Goal: Information Seeking & Learning: Learn about a topic

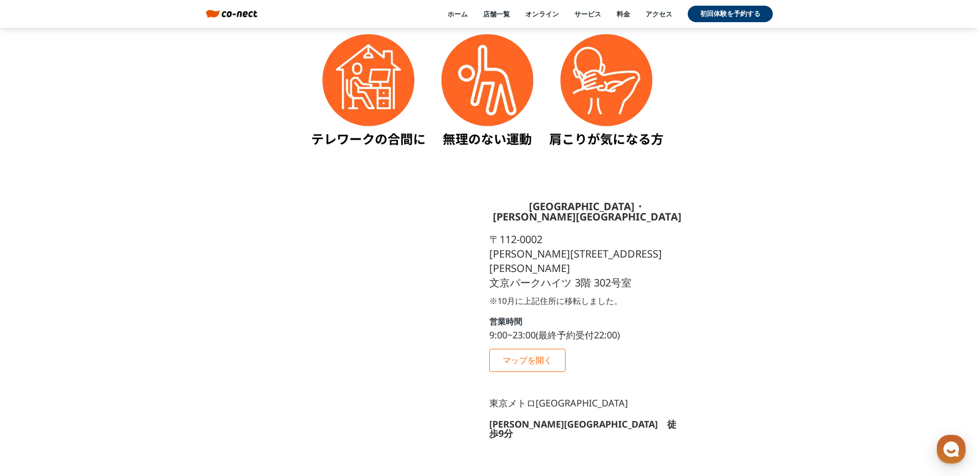
scroll to position [979, 0]
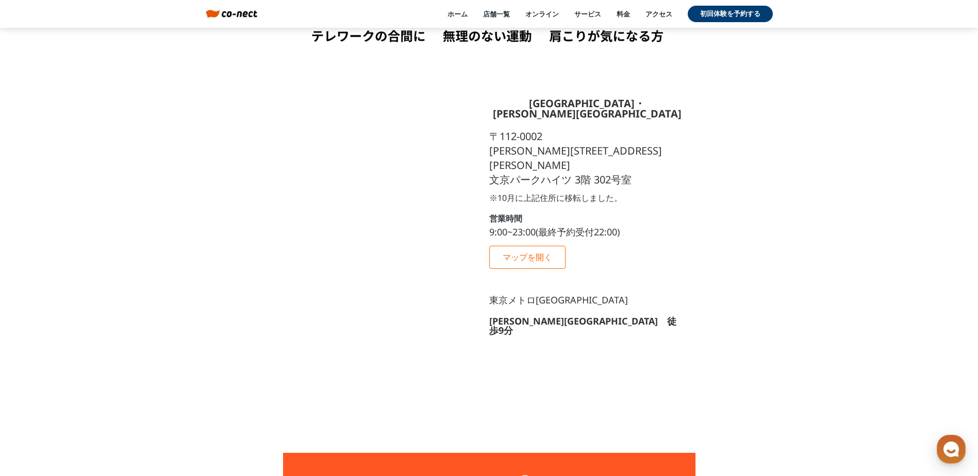
click at [472, 297] on div "[GEOGRAPHIC_DATA]・[PERSON_NAME][GEOGRAPHIC_DATA] [STREET_ADDRESS][PERSON_NAME][…" at bounding box center [489, 232] width 412 height 339
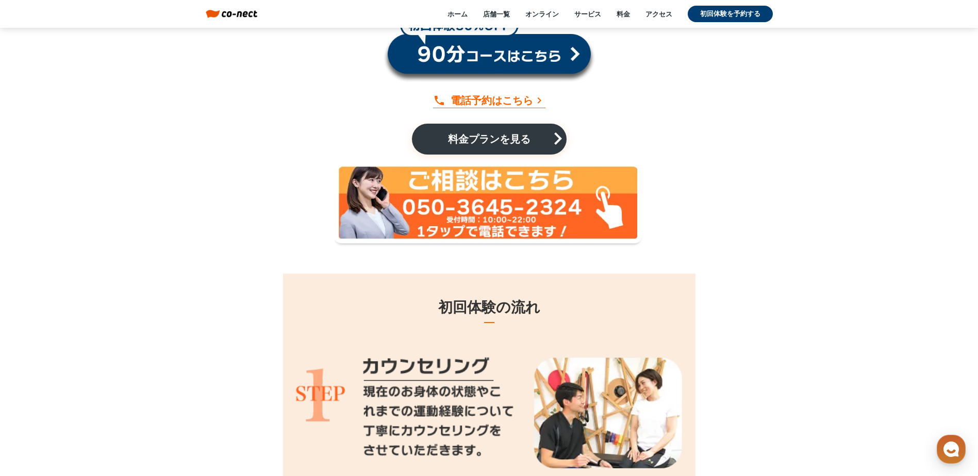
scroll to position [9954, 0]
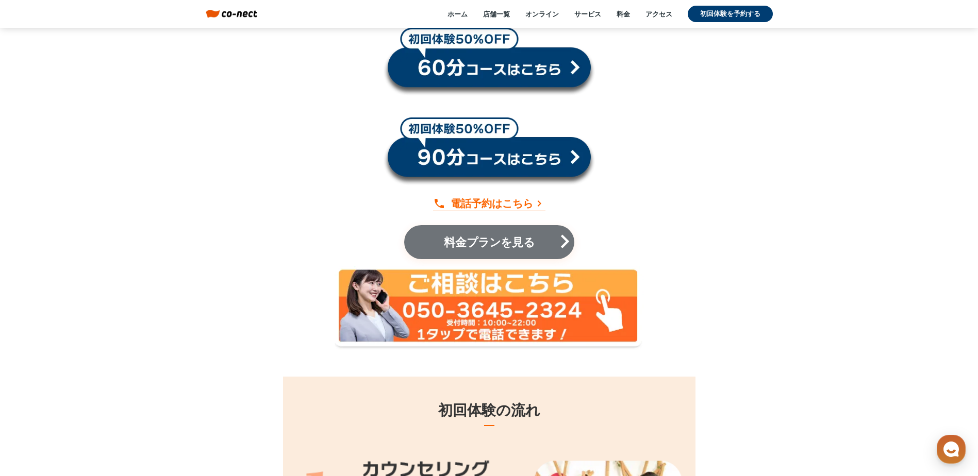
click at [478, 237] on p "料金プランを見る" at bounding box center [489, 242] width 108 height 11
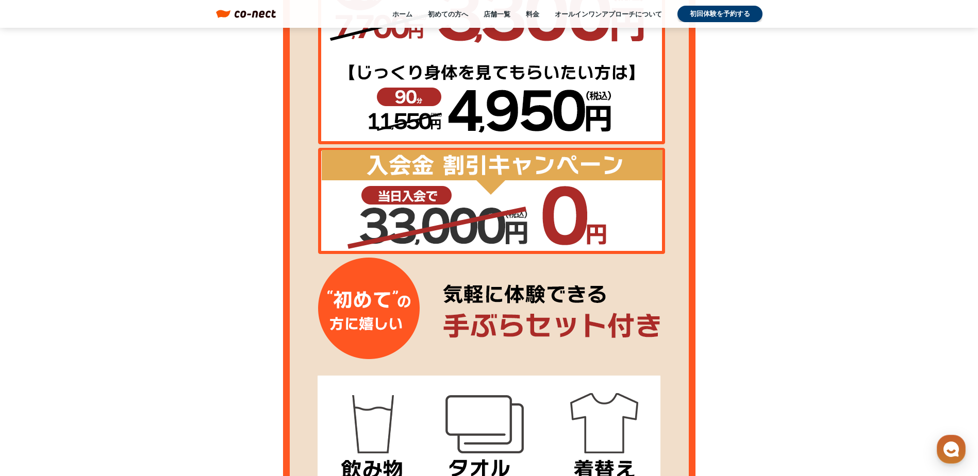
scroll to position [1598, 0]
